Goal: Find specific page/section: Find specific page/section

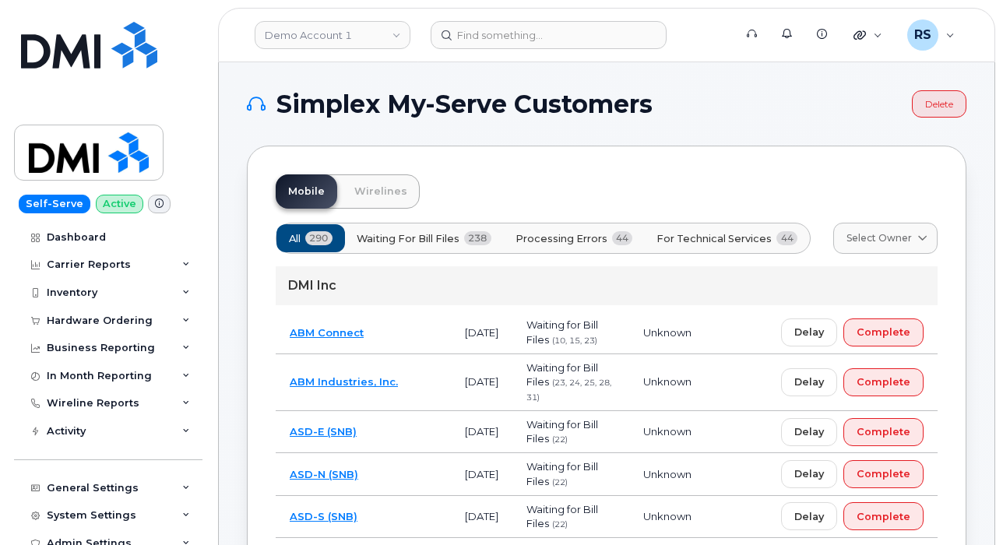
click at [4, 514] on div "Self-Serve Active Dashboard Carrier Reports Monthly Billing Data Daily Data Poo…" at bounding box center [105, 272] width 211 height 545
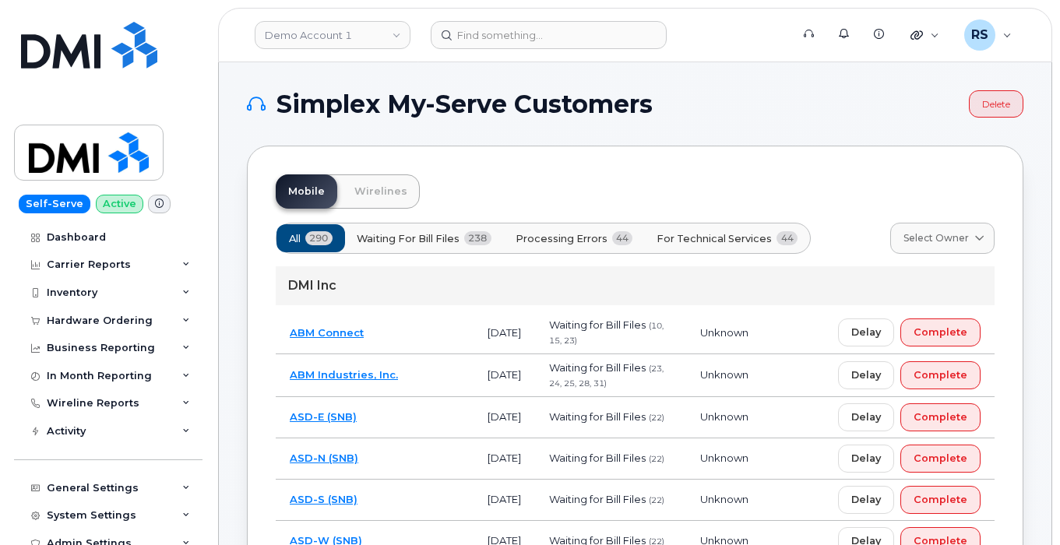
click at [10, 529] on div "Self-Serve Active Dashboard Carrier Reports Monthly Billing Data Daily Data Poo…" at bounding box center [105, 272] width 211 height 545
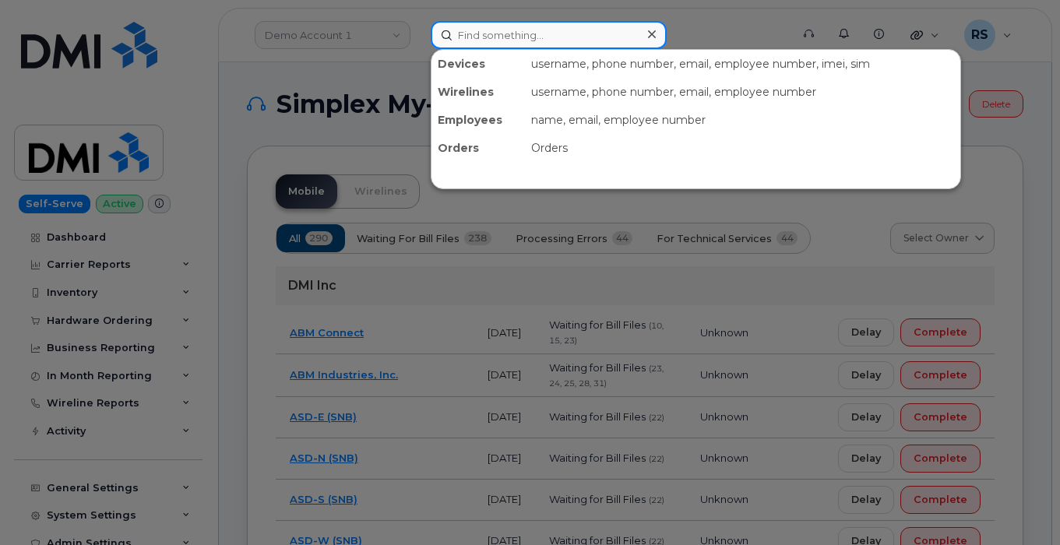
click at [459, 37] on input at bounding box center [549, 35] width 236 height 28
paste input "[PHONE_NUMBER]"
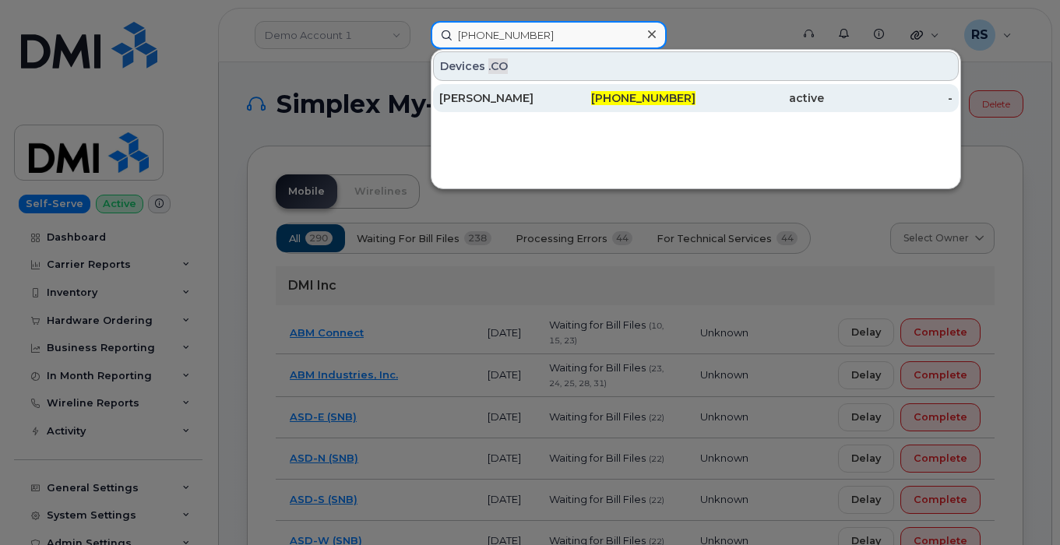
type input "[PHONE_NUMBER]"
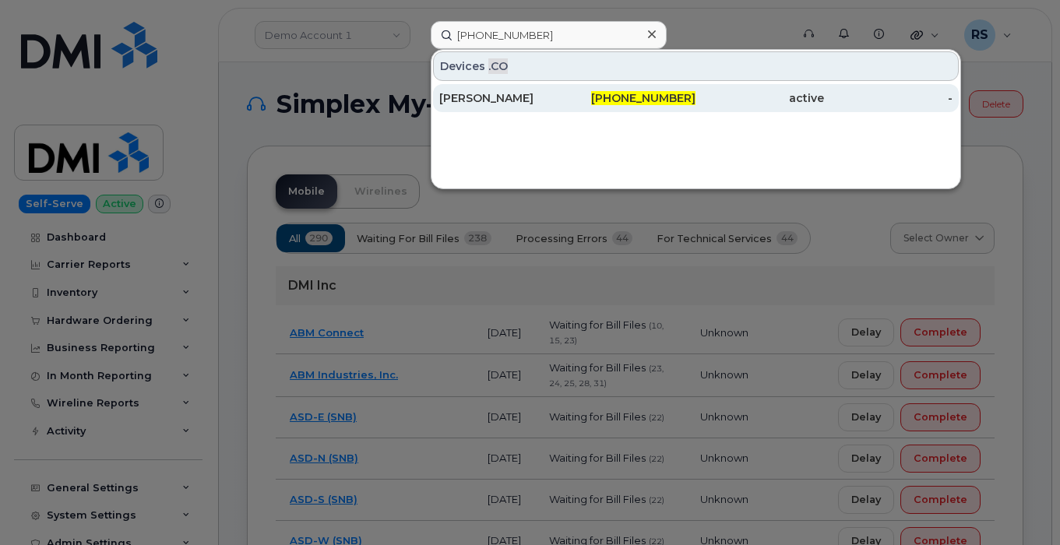
click at [494, 98] on div "[PERSON_NAME]" at bounding box center [503, 98] width 129 height 16
